Goal: Task Accomplishment & Management: Manage account settings

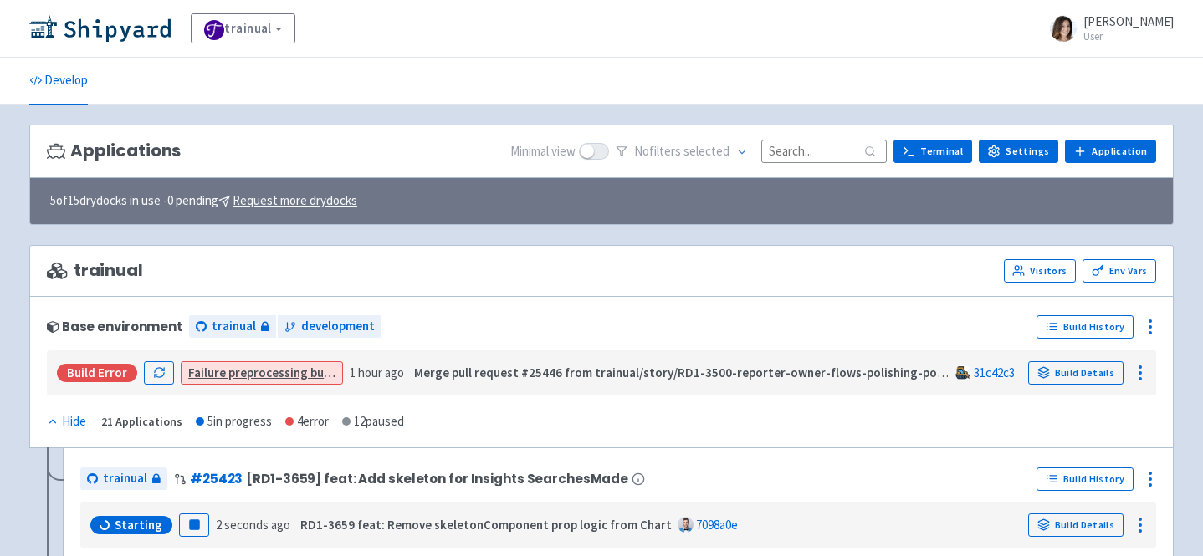
scroll to position [111, 0]
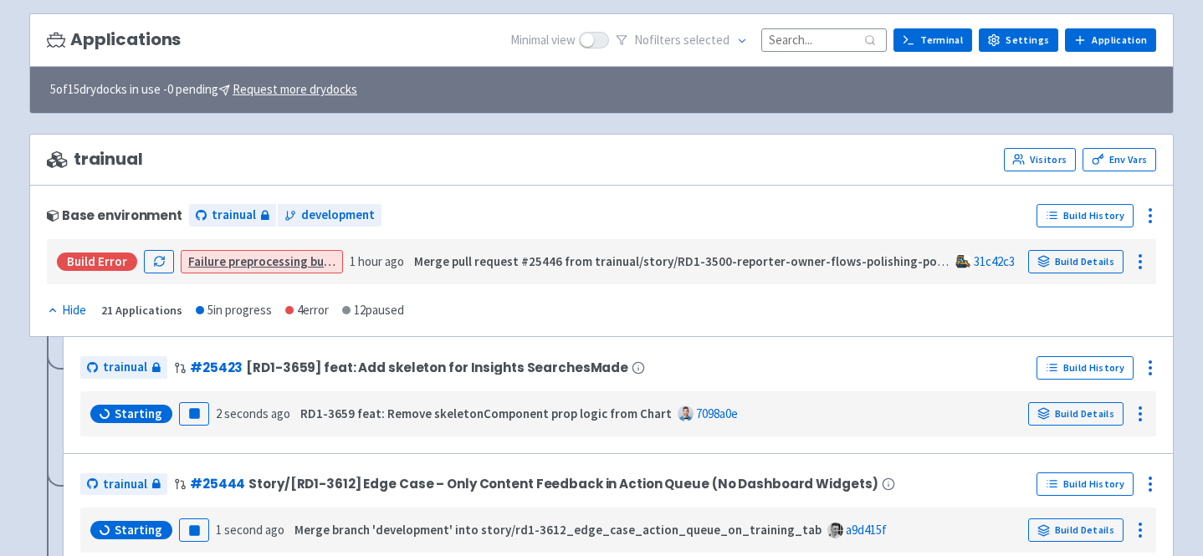
click at [811, 43] on input at bounding box center [823, 39] width 125 height 23
type input "к"
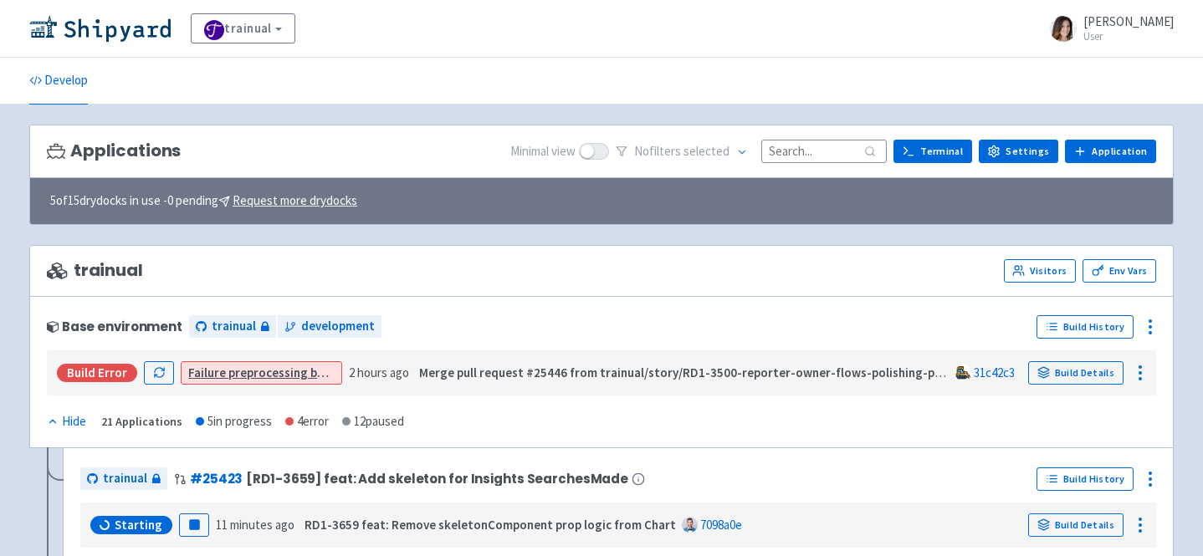
click at [828, 143] on input at bounding box center [823, 151] width 125 height 23
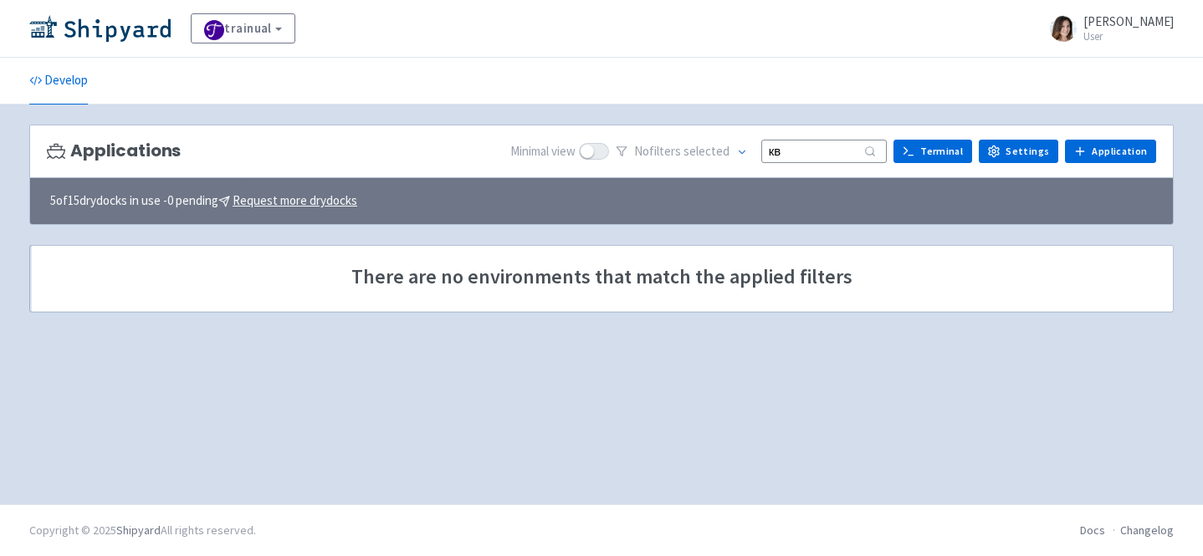
type input "к"
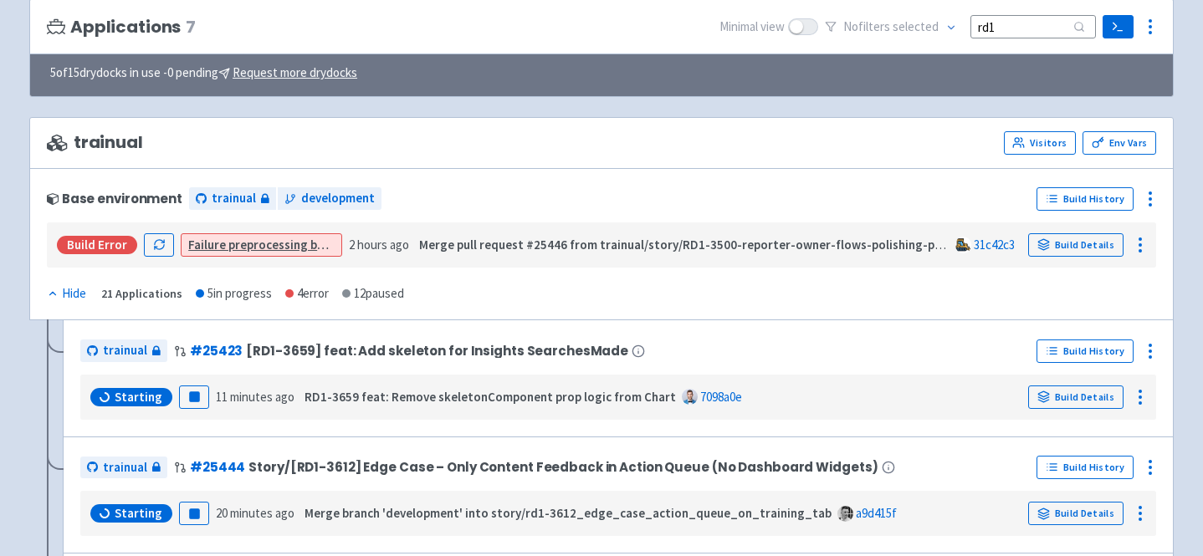
scroll to position [131, 0]
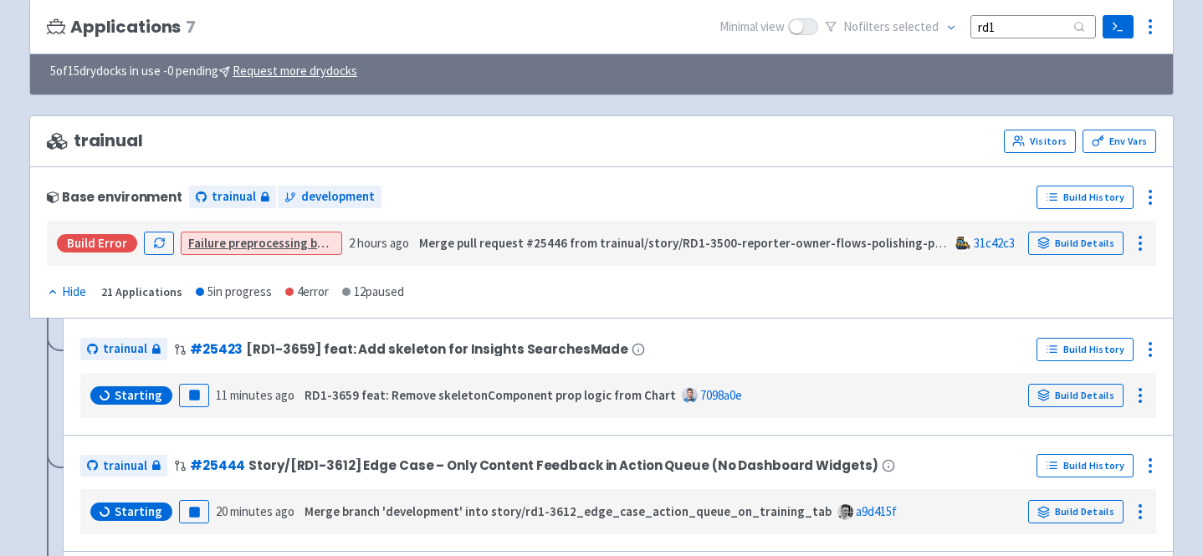
type input "rd1"
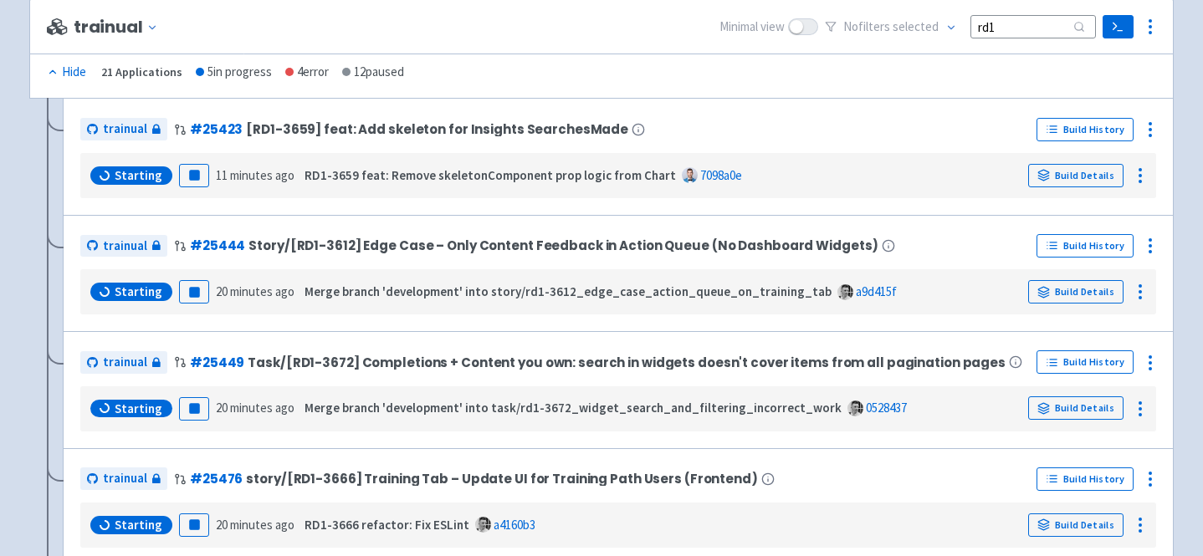
scroll to position [353, 0]
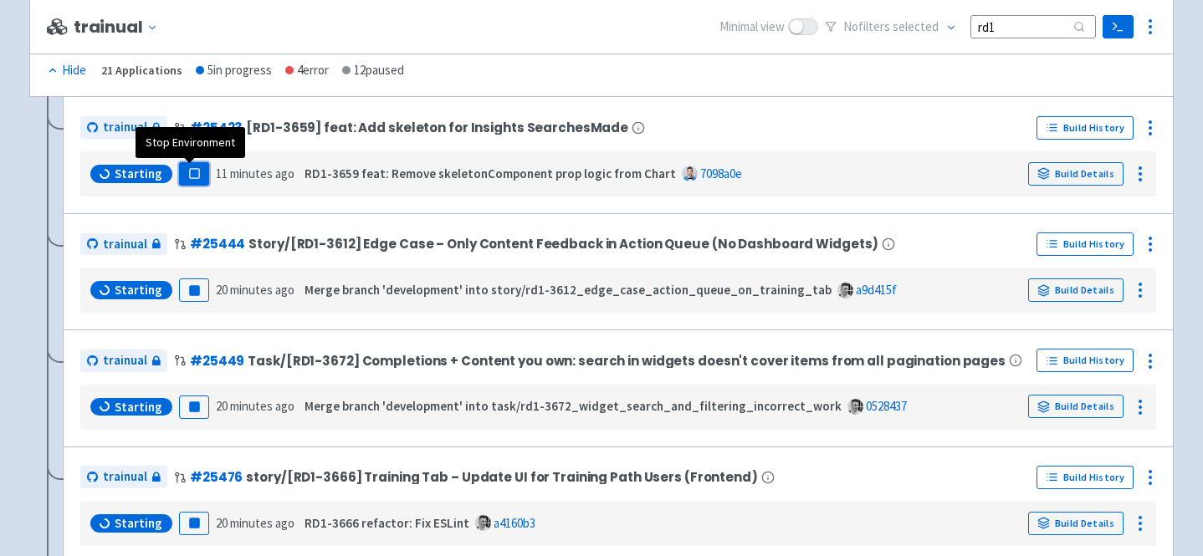
click at [192, 178] on rect "button" at bounding box center [193, 173] width 9 height 9
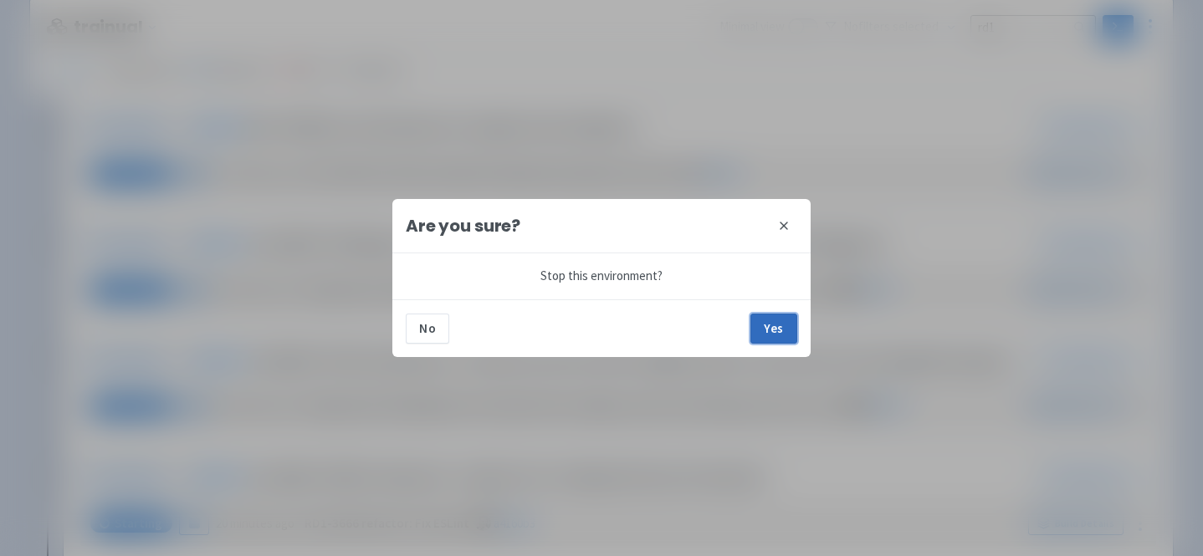
click at [766, 325] on button "Yes" at bounding box center [773, 329] width 47 height 30
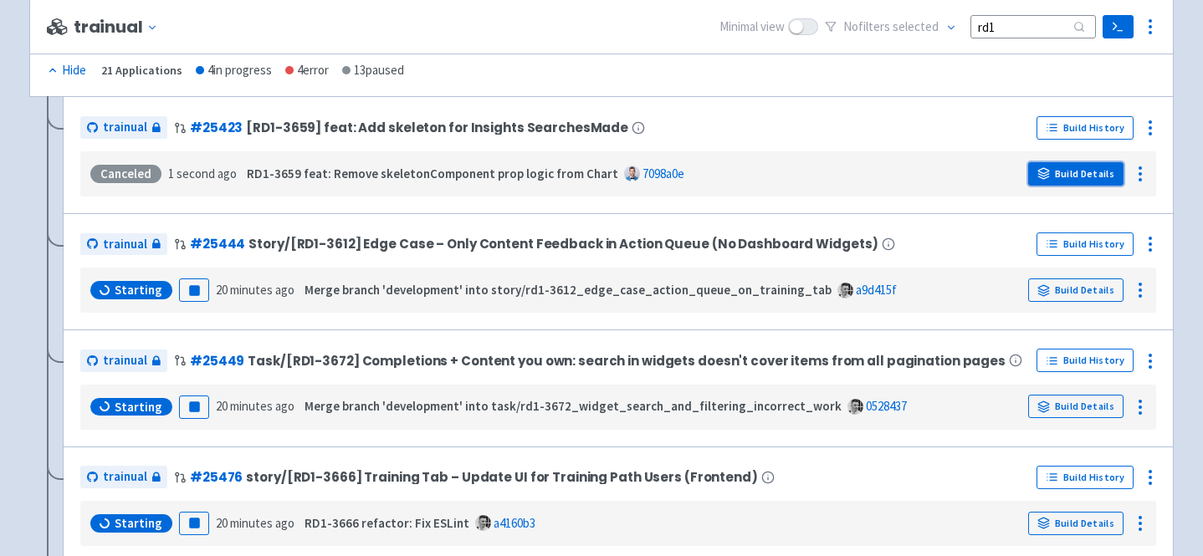
click at [1086, 186] on link "Build Details" at bounding box center [1075, 173] width 95 height 23
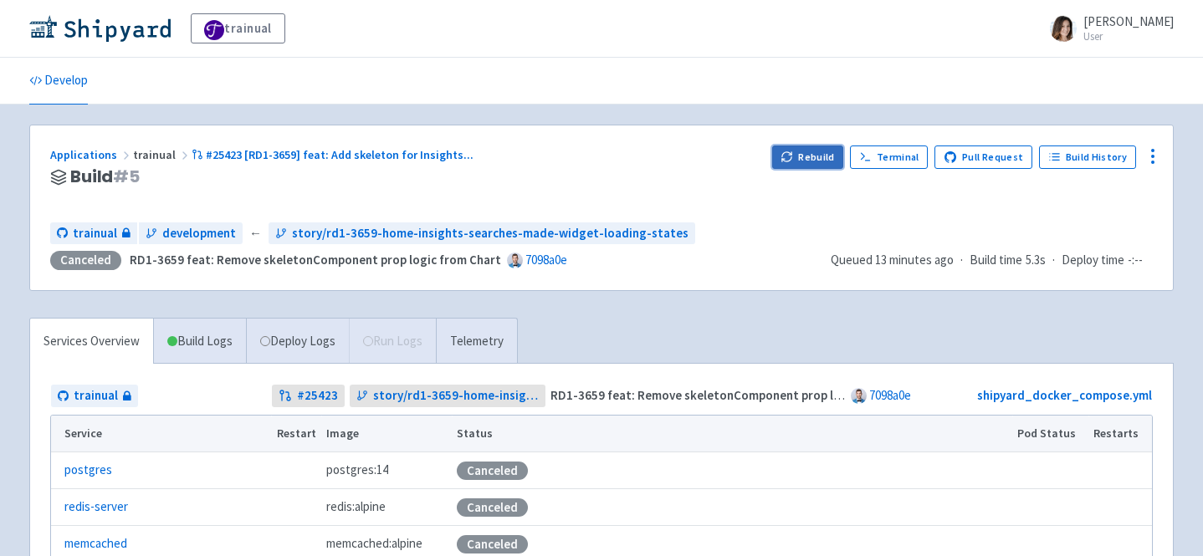
click at [793, 156] on icon "button" at bounding box center [786, 157] width 13 height 13
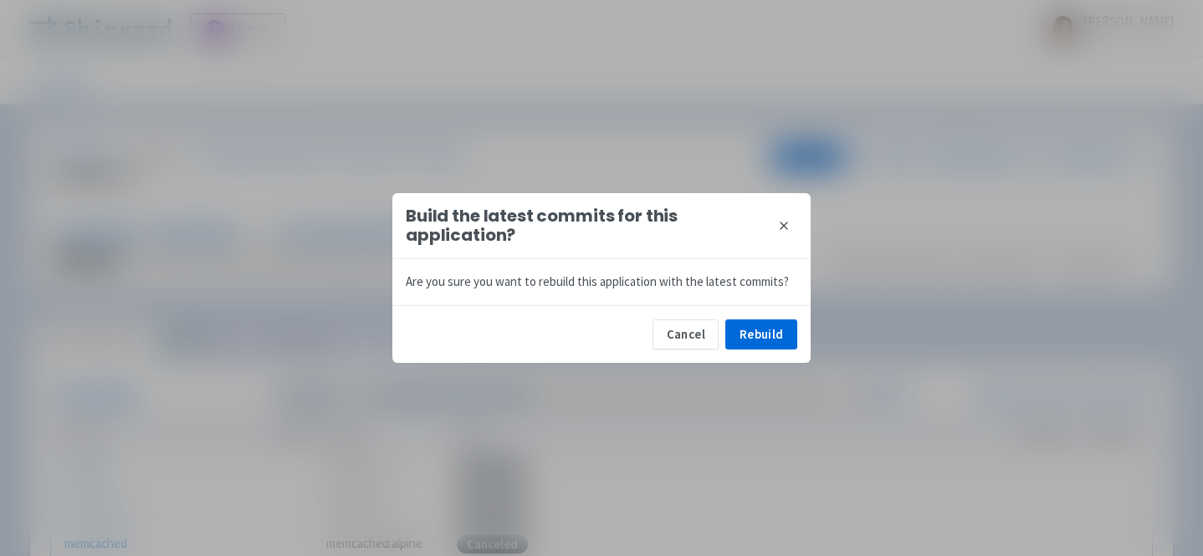
click at [771, 317] on div "Cancel Rebuild" at bounding box center [601, 334] width 418 height 58
click at [771, 332] on button "Rebuild" at bounding box center [761, 335] width 72 height 30
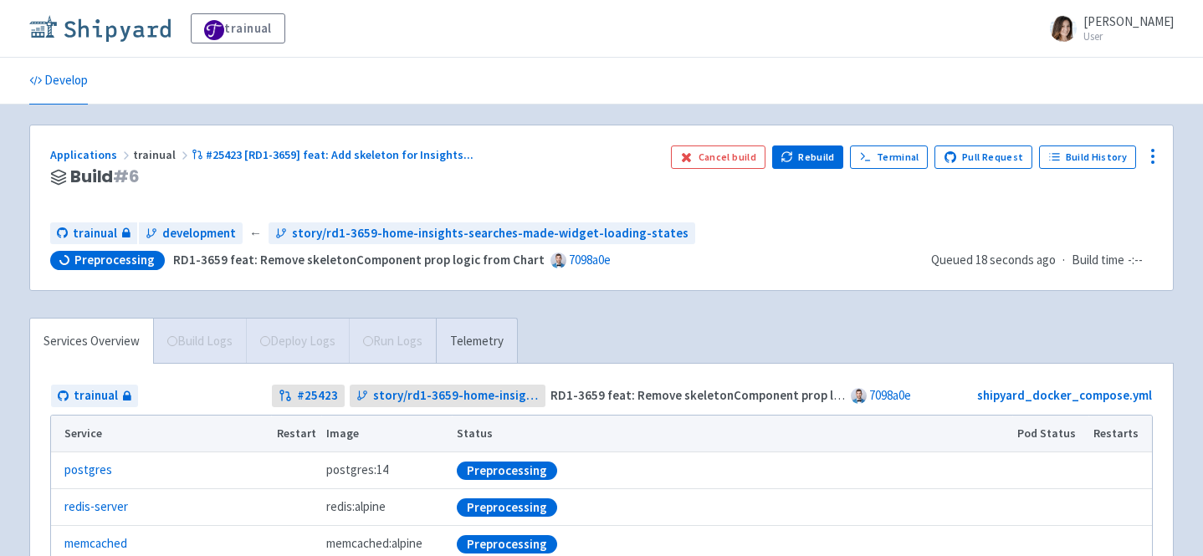
click at [109, 27] on img at bounding box center [99, 28] width 141 height 27
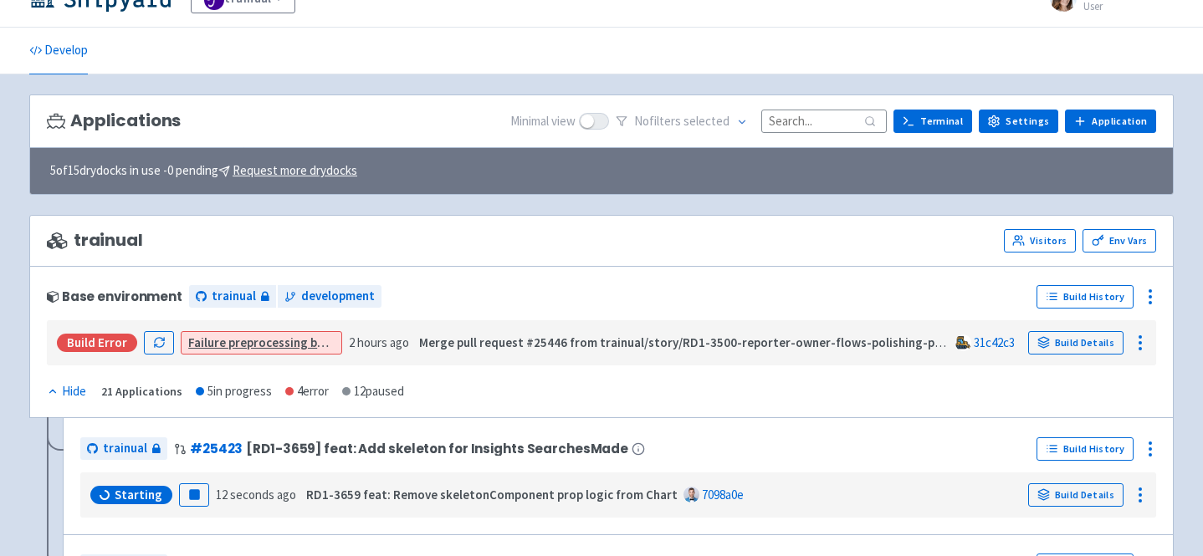
scroll to position [26, 0]
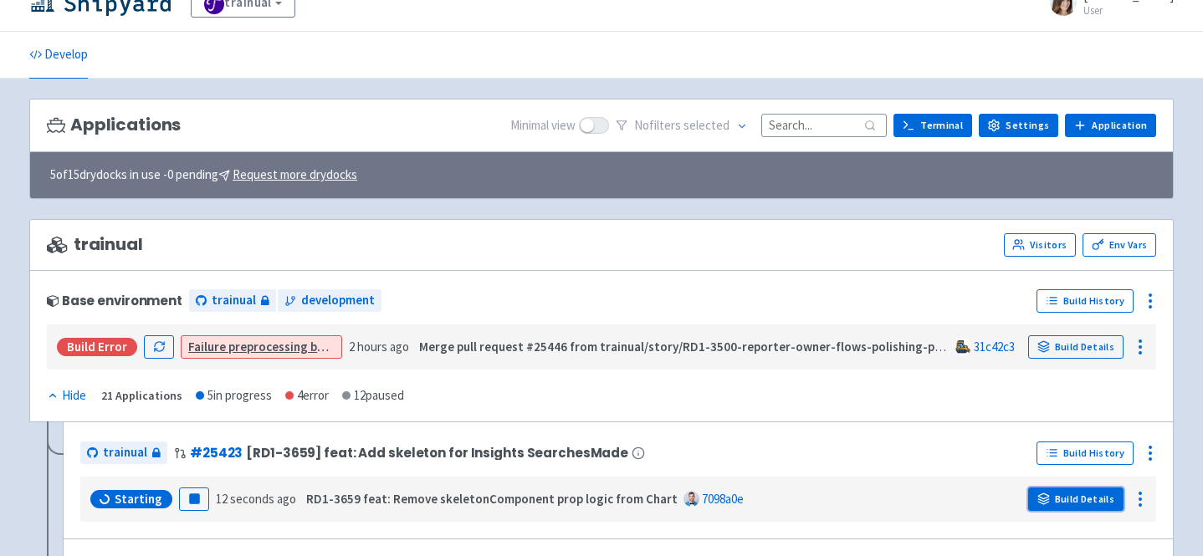
click at [1106, 497] on link "Build Details" at bounding box center [1075, 499] width 95 height 23
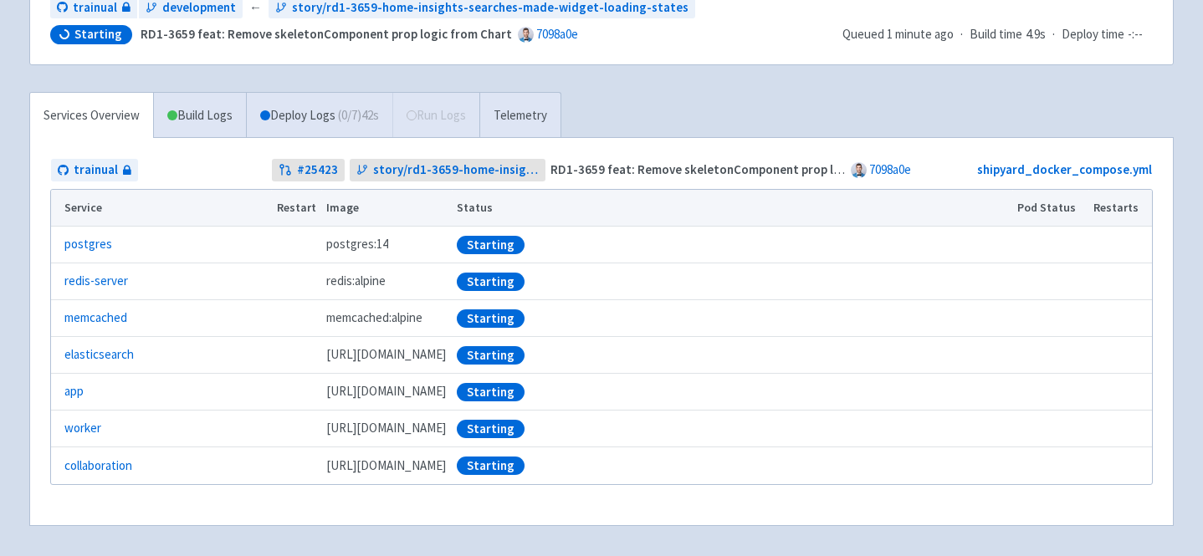
scroll to position [224, 0]
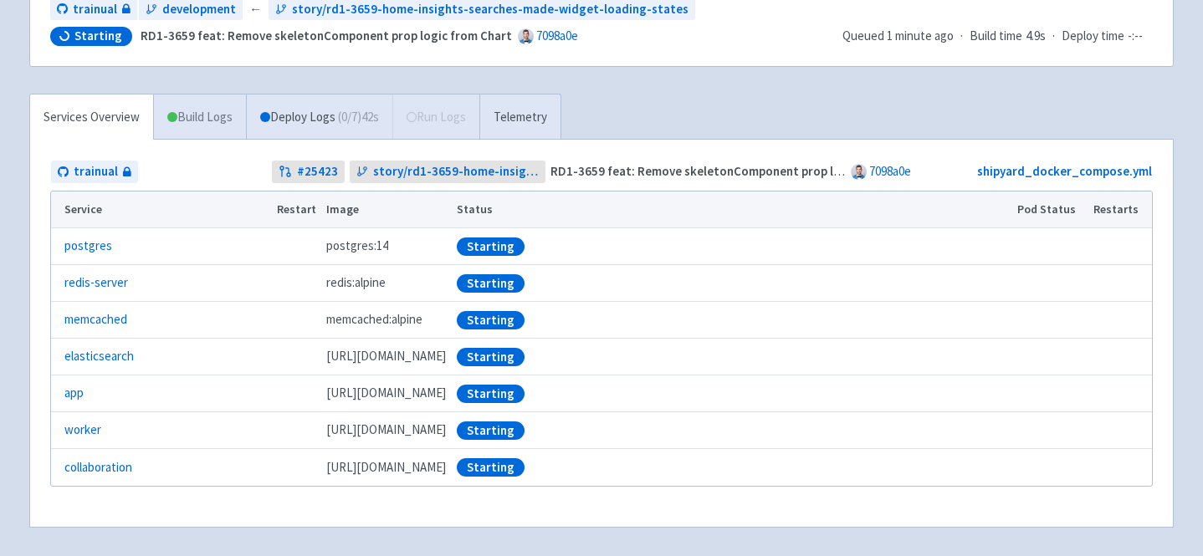
click at [182, 110] on link "Build Logs" at bounding box center [200, 118] width 92 height 46
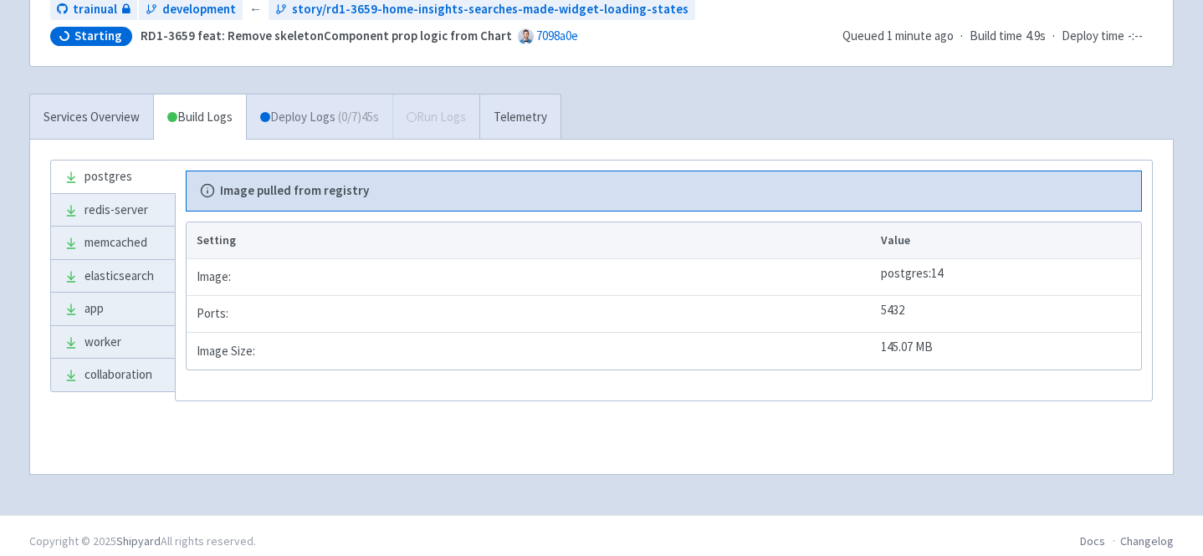
click at [283, 128] on link "Deploy Logs ( 0 / 7 ) 45s" at bounding box center [319, 118] width 146 height 46
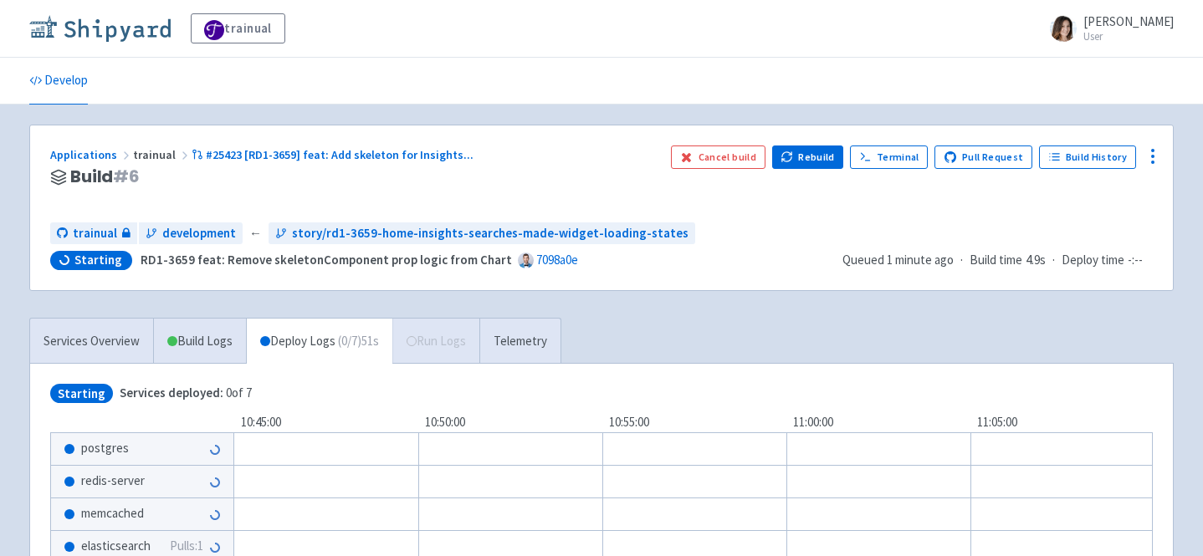
click at [116, 31] on img at bounding box center [99, 28] width 141 height 27
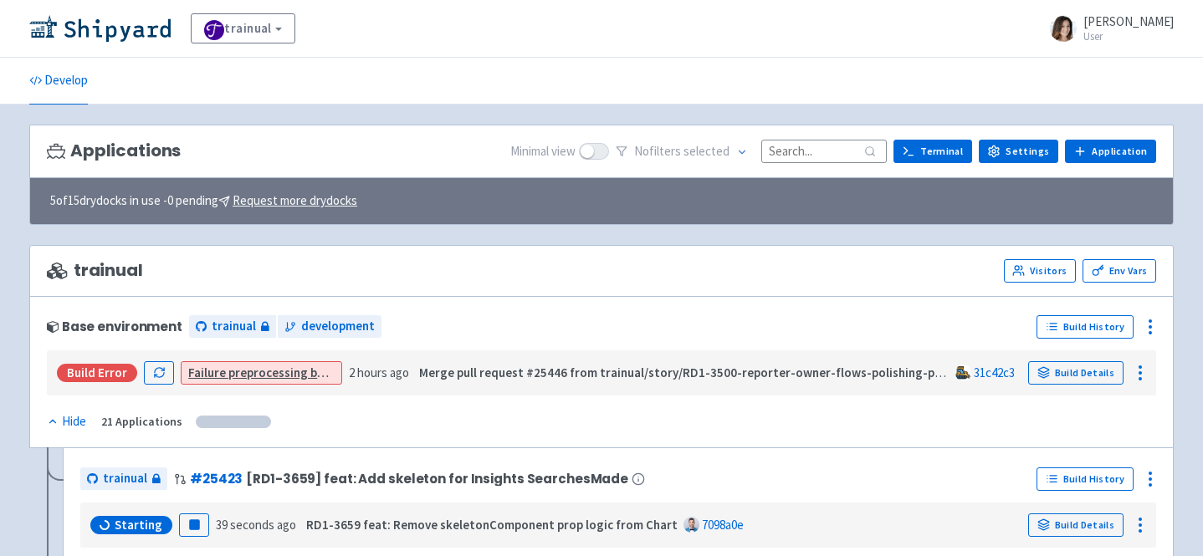
click at [818, 149] on input at bounding box center [823, 151] width 125 height 23
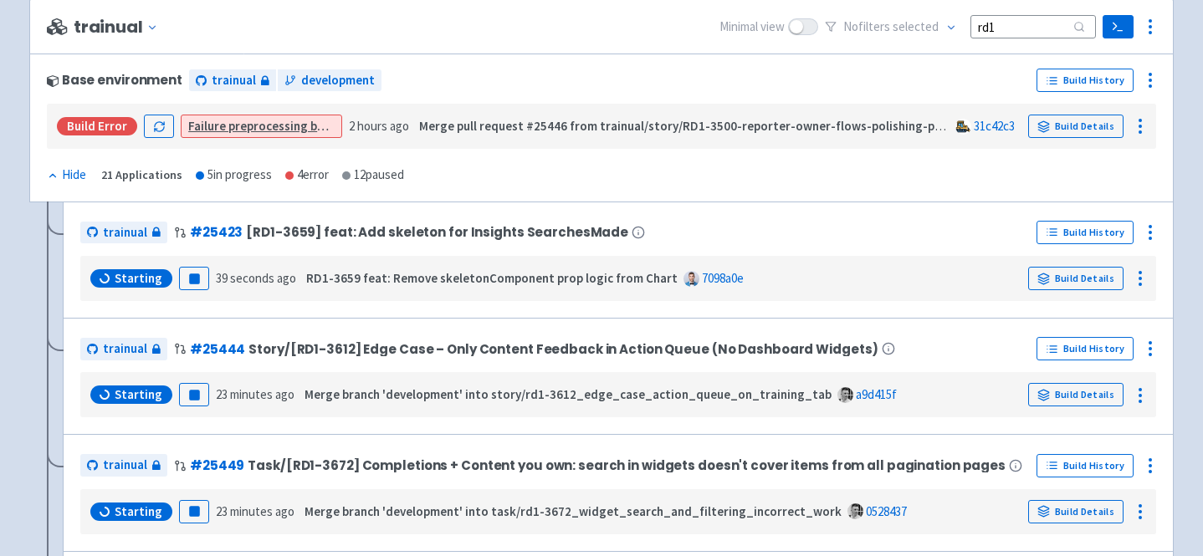
scroll to position [248, 0]
type input "rd1"
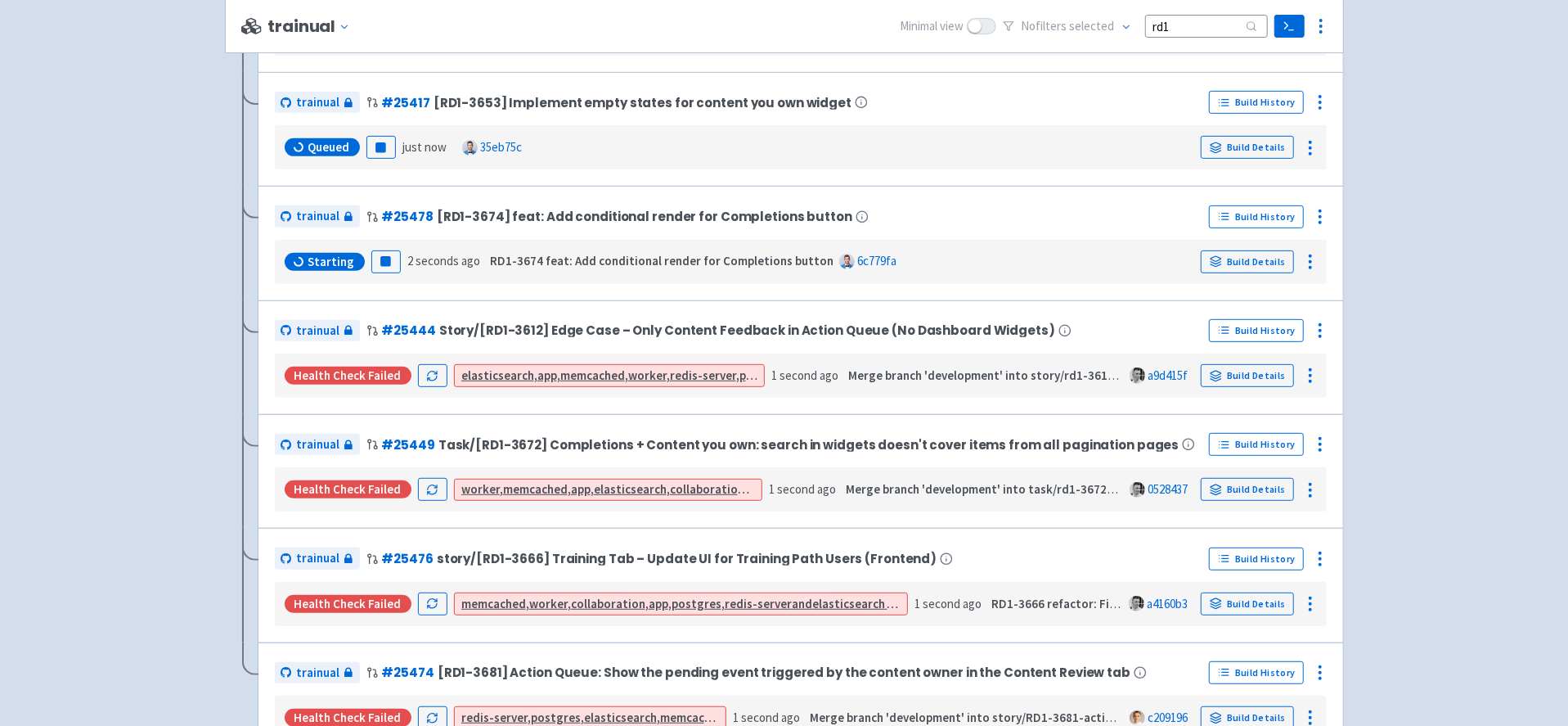
scroll to position [253, 0]
